Goal: Book appointment/travel/reservation

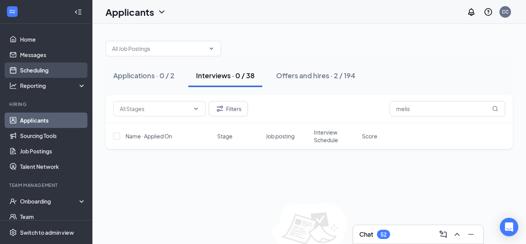
click at [37, 69] on link "Scheduling" at bounding box center [53, 69] width 66 height 15
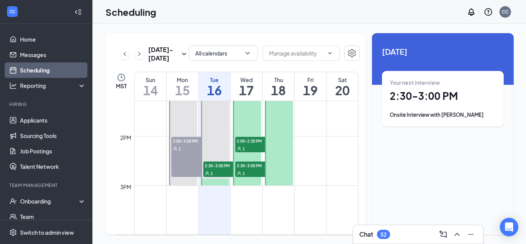
scroll to position [686, 0]
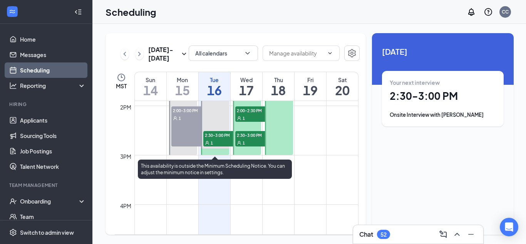
click at [212, 138] on span "2:30-3:00 PM" at bounding box center [222, 135] width 39 height 8
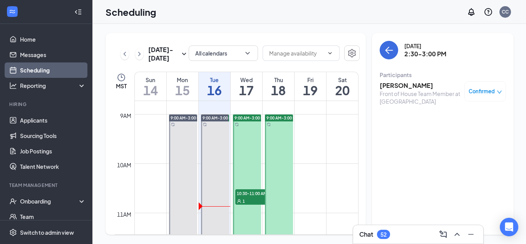
scroll to position [467, 0]
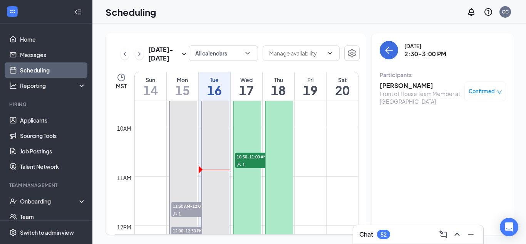
click at [250, 158] on span "10:30-11:00 AM" at bounding box center [254, 157] width 39 height 8
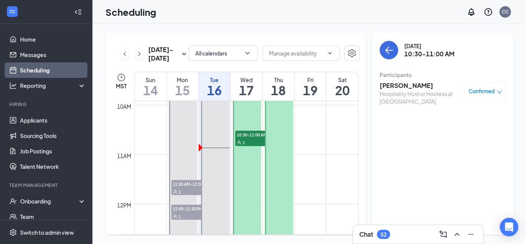
scroll to position [498, 0]
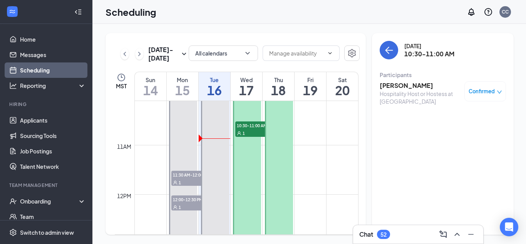
click at [314, 147] on td at bounding box center [246, 151] width 224 height 12
click at [404, 86] on h3 "[PERSON_NAME]" at bounding box center [420, 85] width 81 height 8
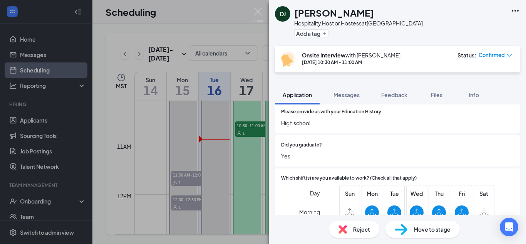
scroll to position [510, 0]
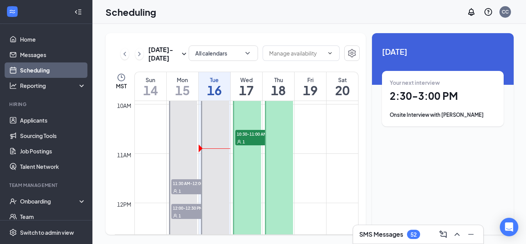
scroll to position [491, 0]
